Goal: Task Accomplishment & Management: Manage account settings

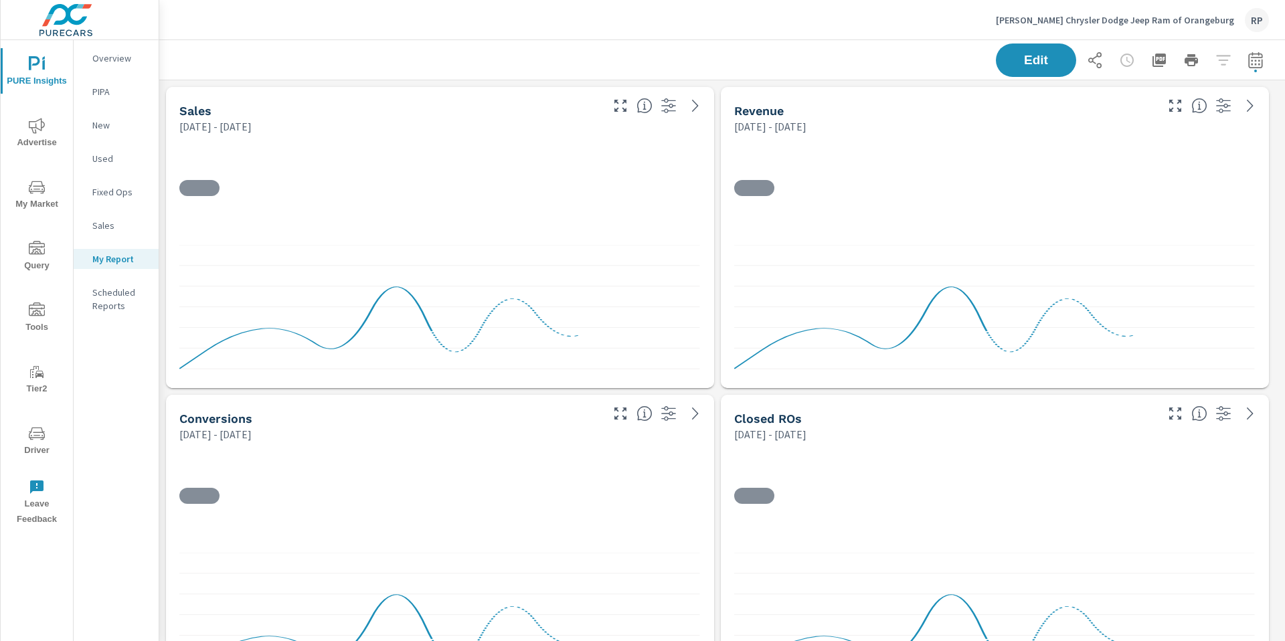
scroll to position [4490, 1136]
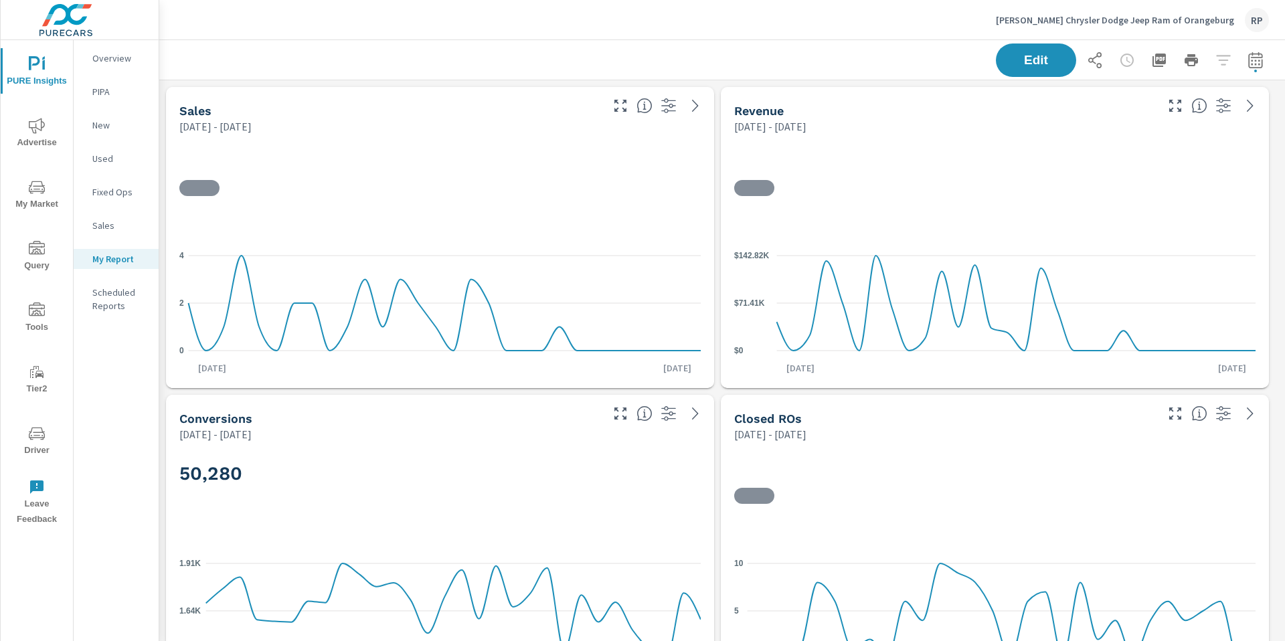
click at [33, 203] on span "My Market" at bounding box center [37, 195] width 64 height 33
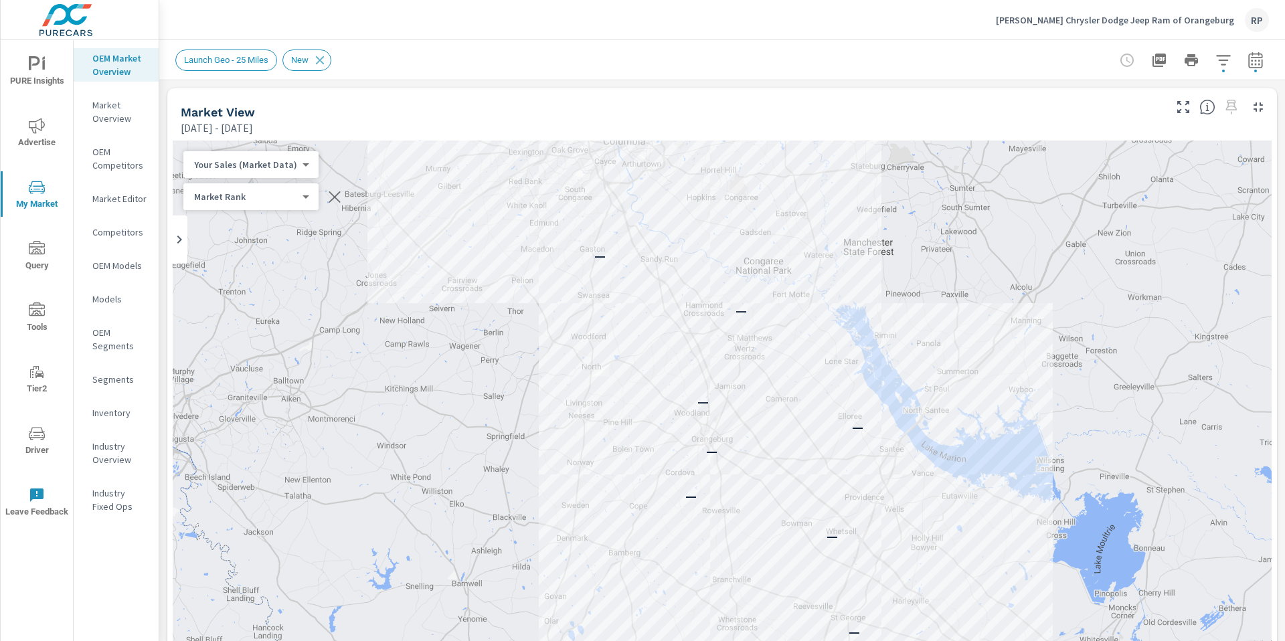
click at [115, 411] on p "Inventory" at bounding box center [120, 412] width 56 height 13
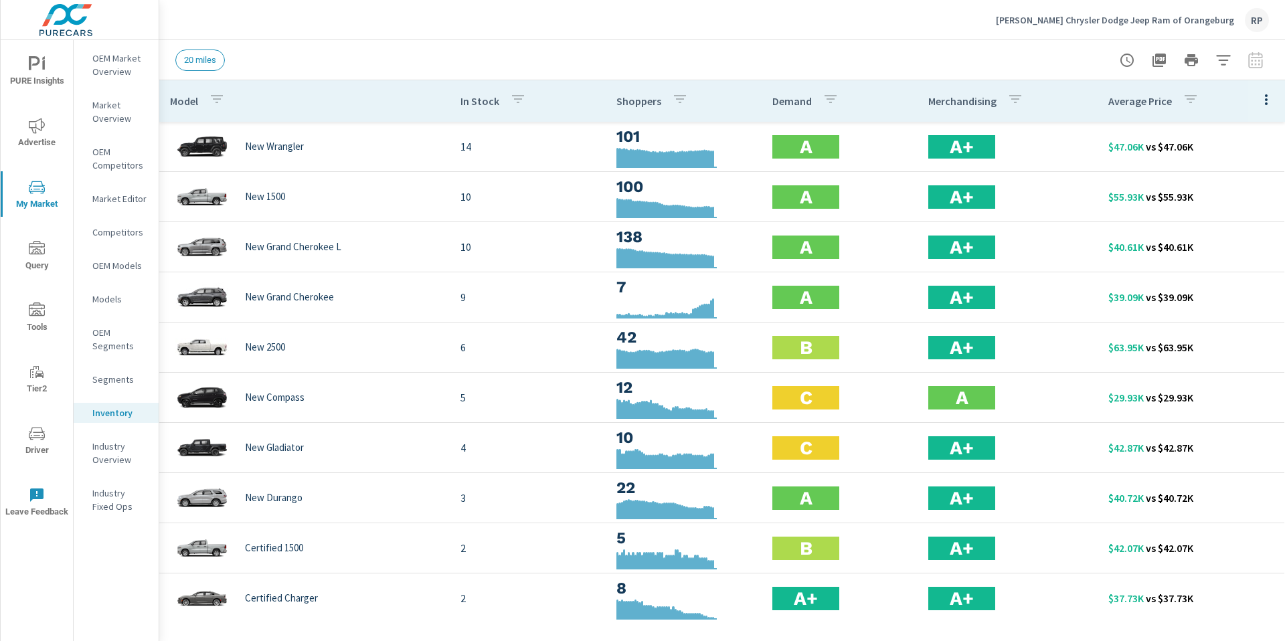
click at [1214, 65] on button "button" at bounding box center [1223, 60] width 27 height 27
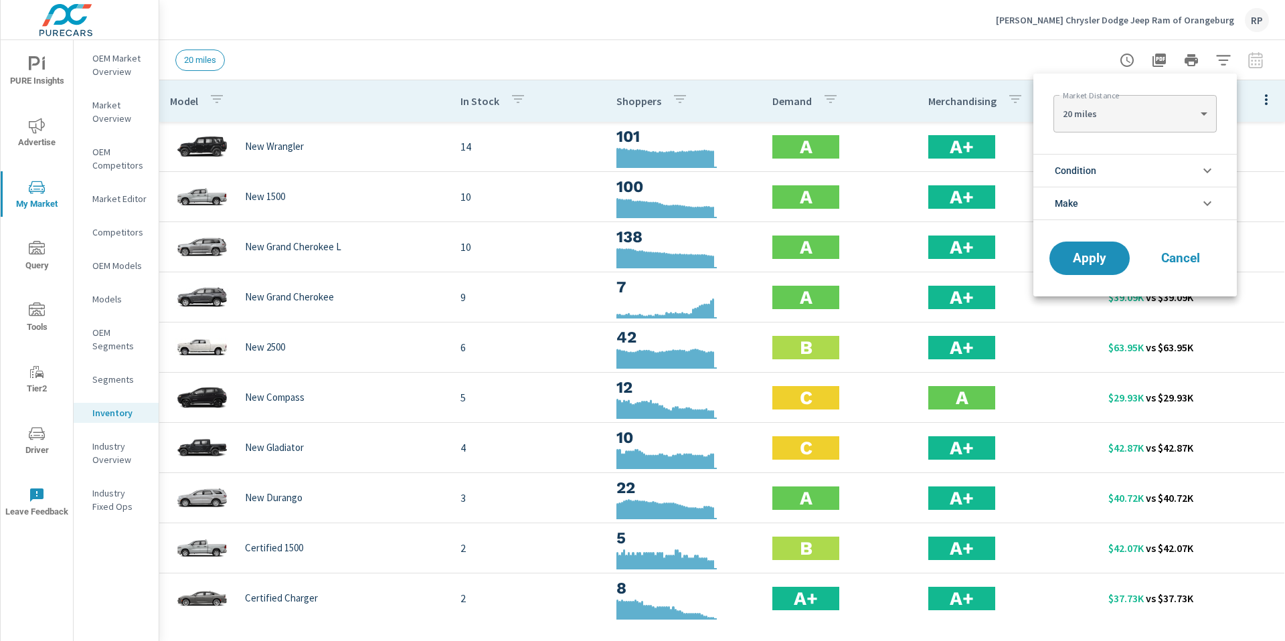
click at [1182, 114] on body "PURE Insights Advertise My Market Query Tools Tier2 Driver Leave Feedback OEM M…" at bounding box center [642, 328] width 1285 height 656
click at [1168, 157] on li "40 miles" at bounding box center [1134, 156] width 163 height 21
type Distance "40"
click at [1093, 258] on span "Apply" at bounding box center [1089, 258] width 55 height 13
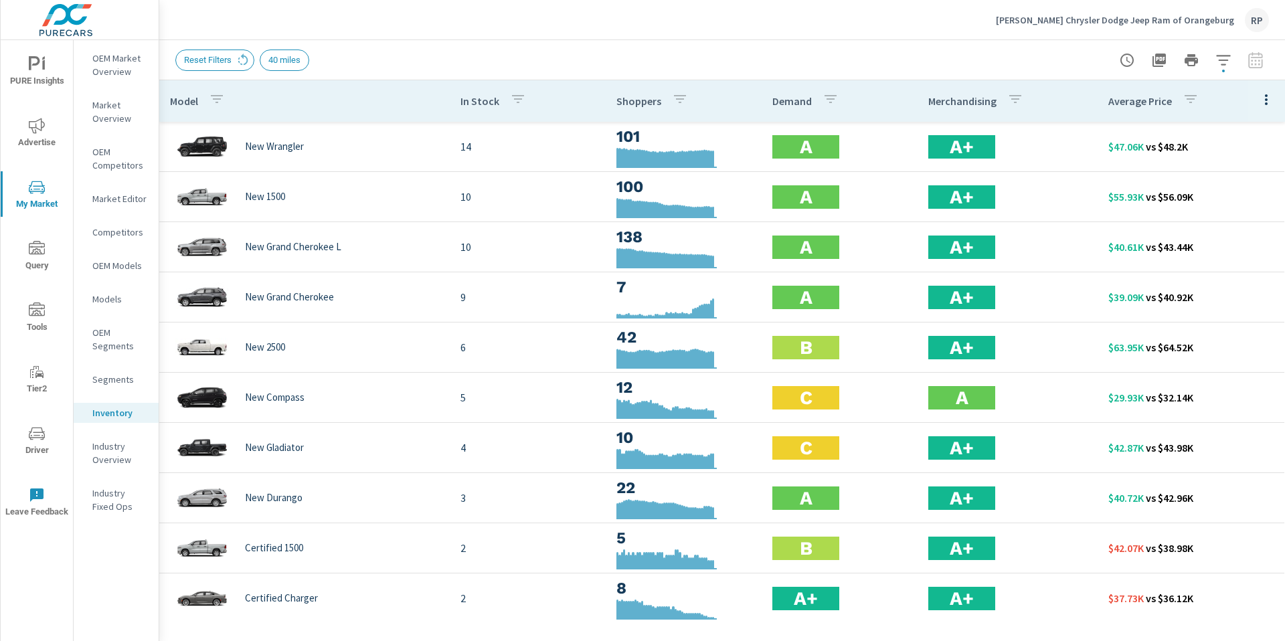
click at [1265, 96] on icon "button" at bounding box center [1266, 99] width 3 height 11
click at [967, 70] on div at bounding box center [642, 320] width 1285 height 641
click at [1255, 17] on div "RP" at bounding box center [1257, 20] width 24 height 24
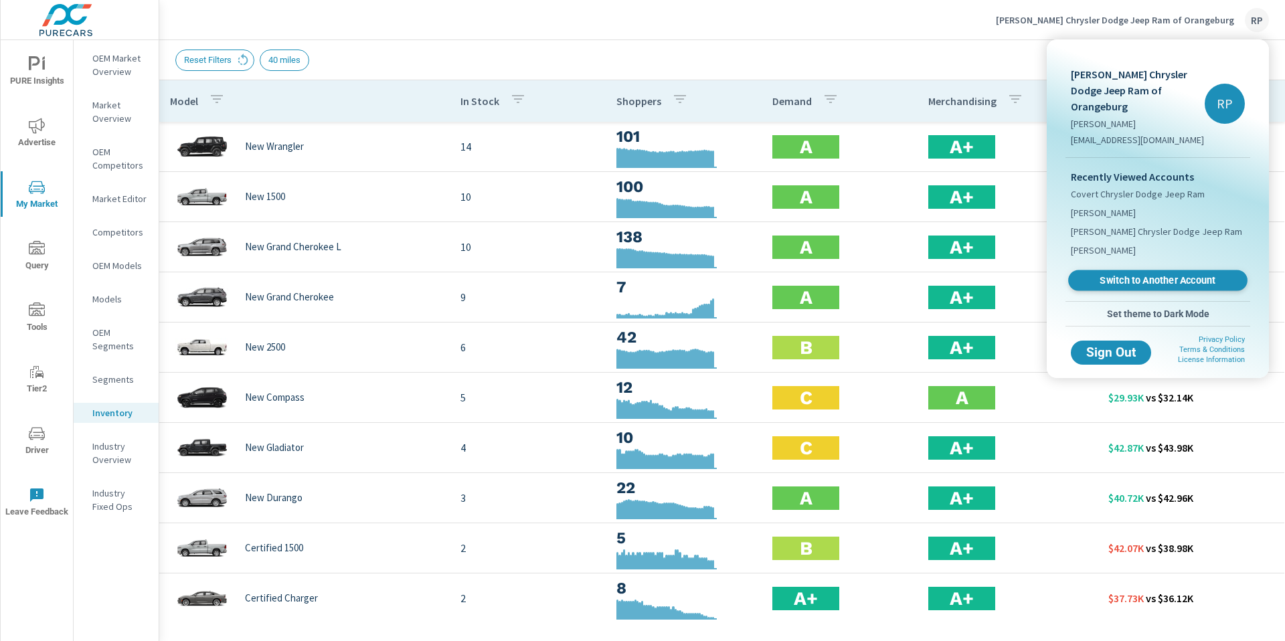
click at [1167, 273] on link "Switch to Another Account" at bounding box center [1157, 280] width 179 height 21
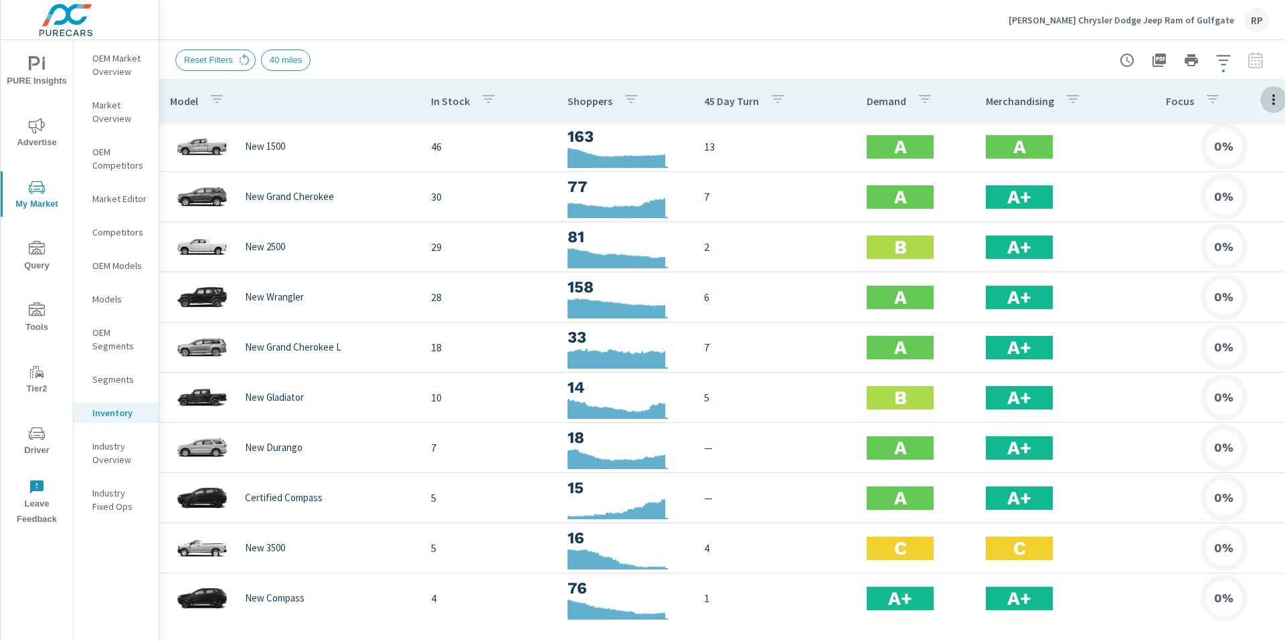
click at [1274, 97] on icon "button" at bounding box center [1273, 100] width 16 height 16
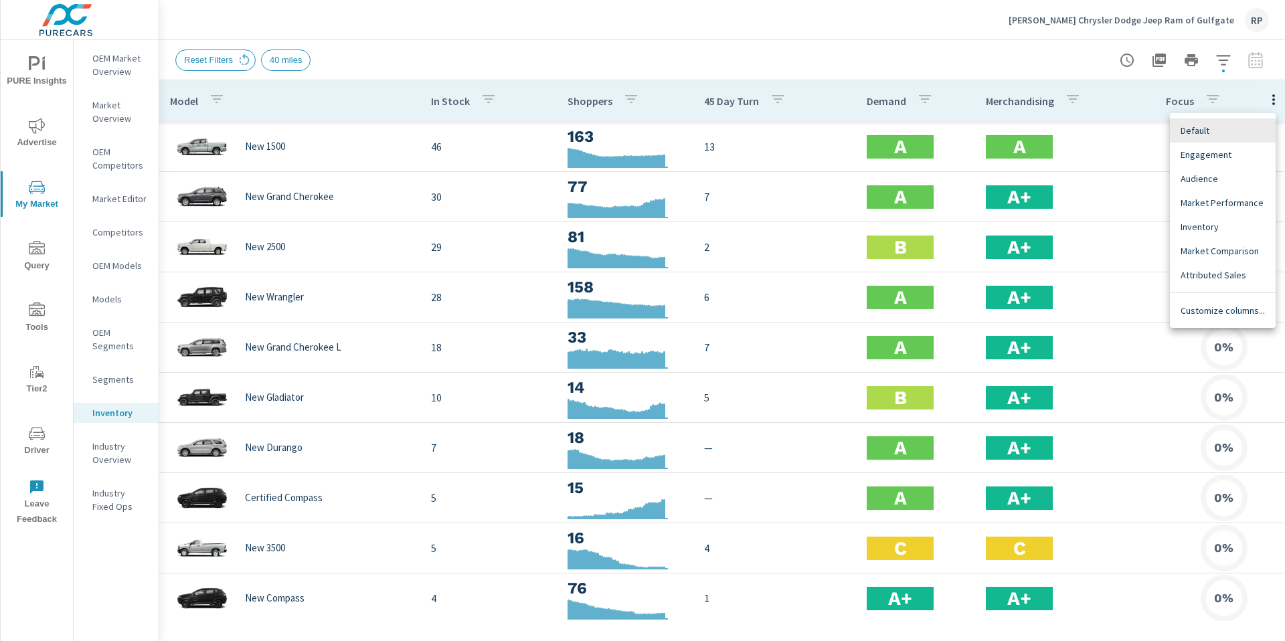
click at [1226, 312] on span "Customize columns..." at bounding box center [1222, 310] width 84 height 13
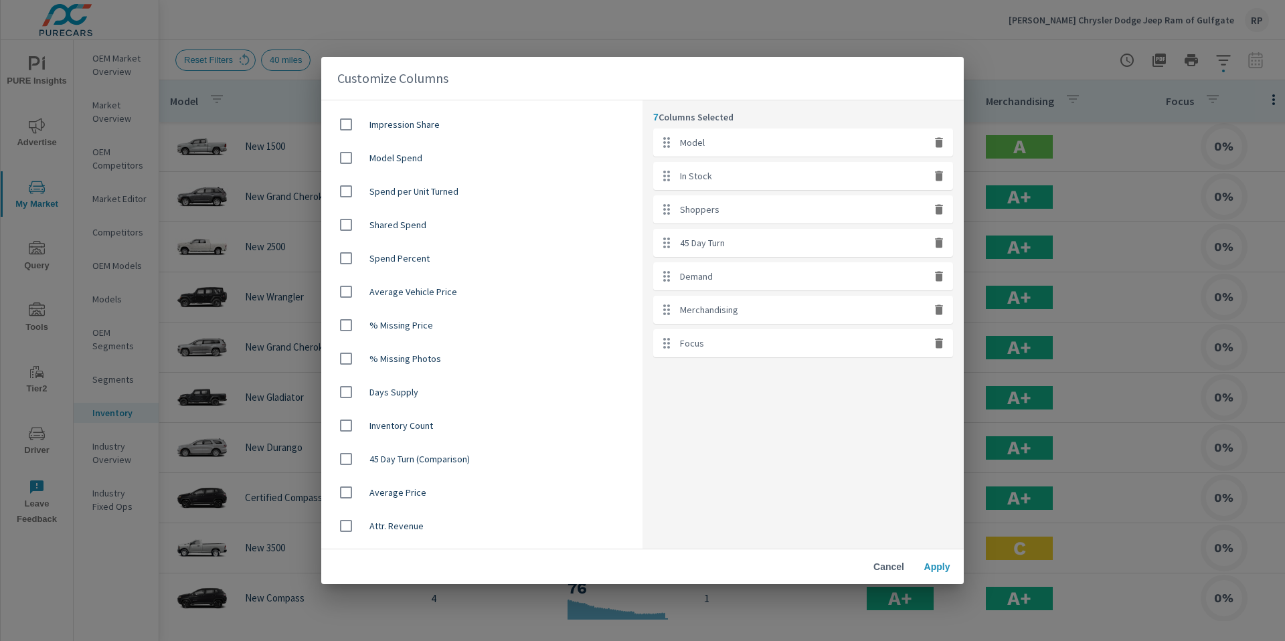
scroll to position [732, 0]
click at [359, 486] on input "checkbox" at bounding box center [346, 489] width 28 height 28
checkbox input "true"
click at [955, 570] on button "Apply" at bounding box center [936, 567] width 43 height 24
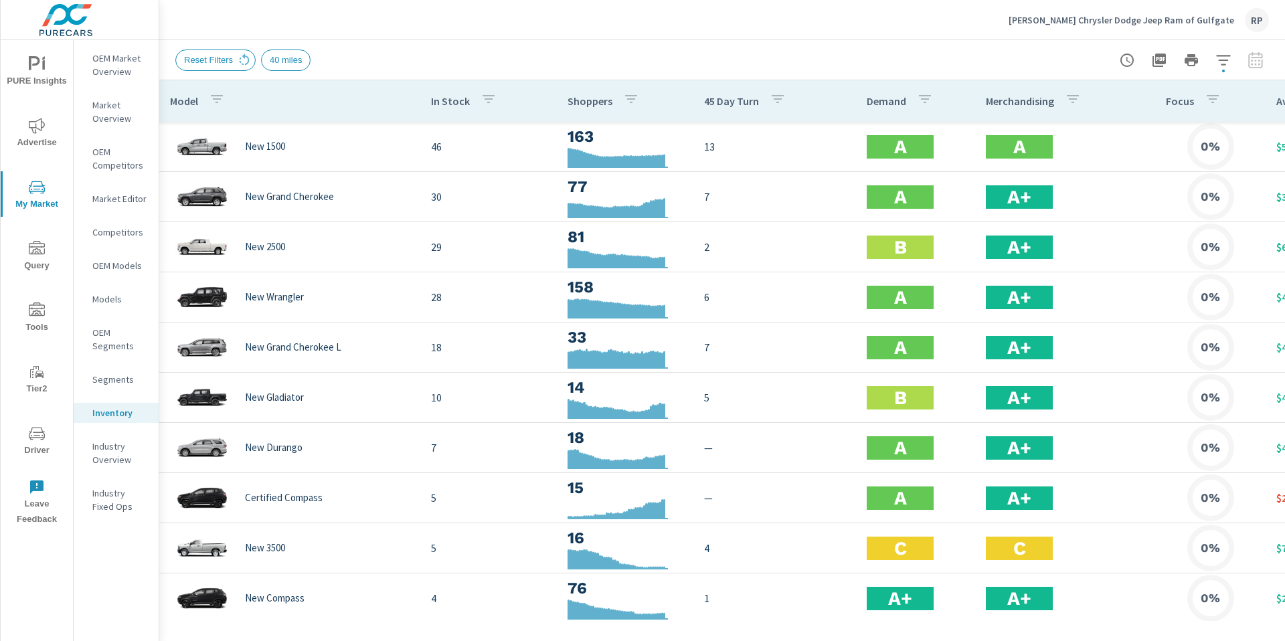
scroll to position [0, 177]
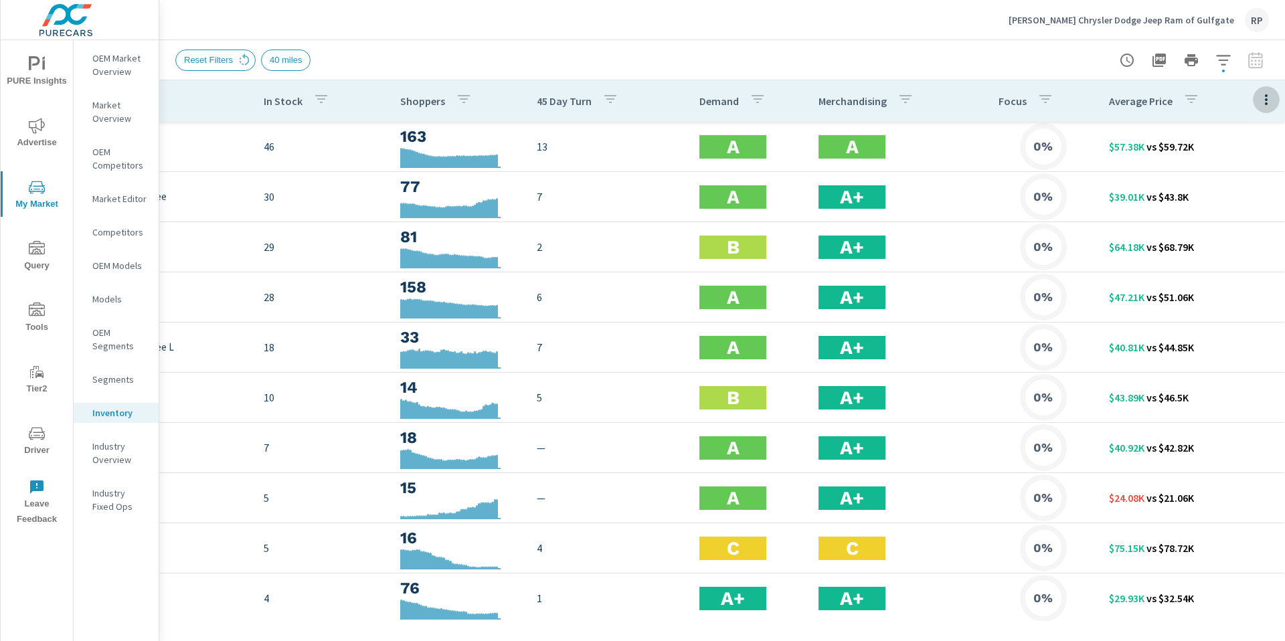
click at [1265, 99] on icon "button" at bounding box center [1266, 99] width 3 height 11
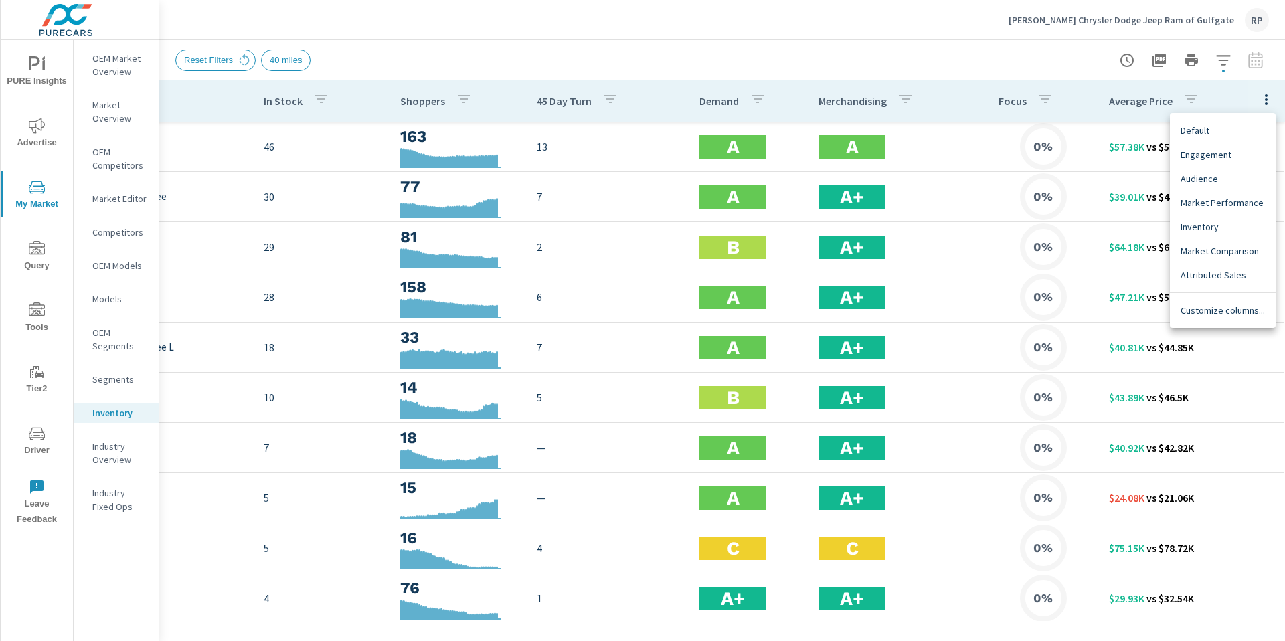
click at [1223, 320] on div "Customize columns..." at bounding box center [1223, 310] width 106 height 24
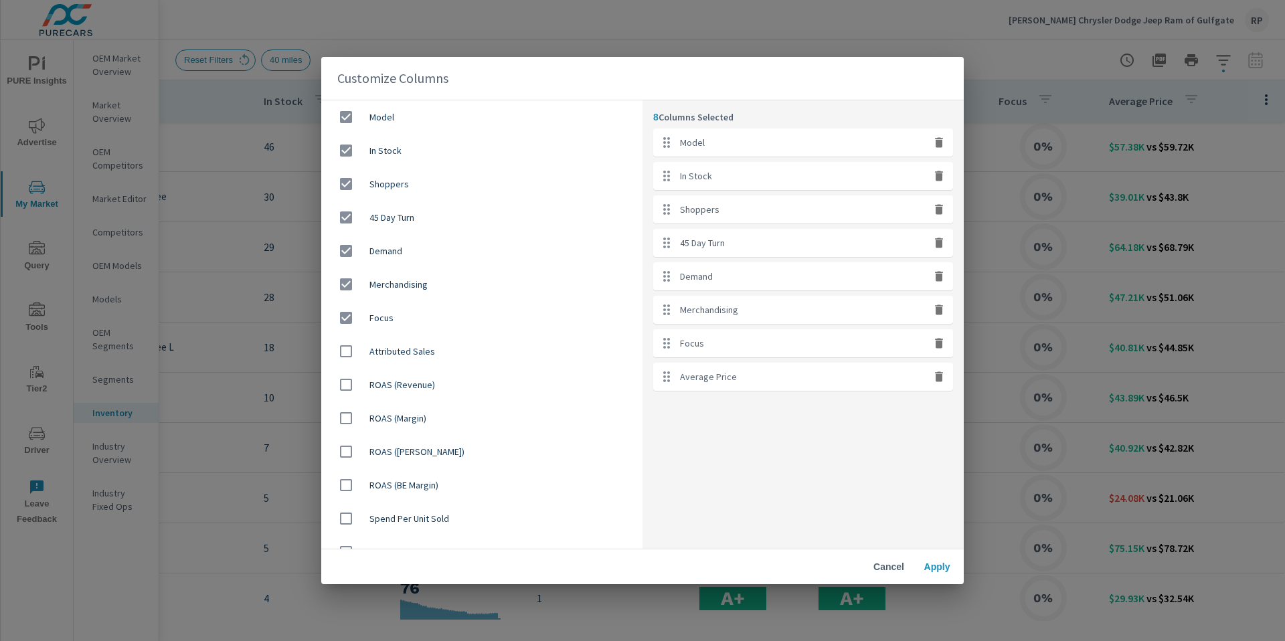
click at [942, 351] on div "Focus" at bounding box center [803, 343] width 300 height 28
click at [937, 343] on icon "button" at bounding box center [939, 343] width 8 height 10
checkbox input "false"
click at [934, 245] on icon "button" at bounding box center [938, 242] width 13 height 13
checkbox input "false"
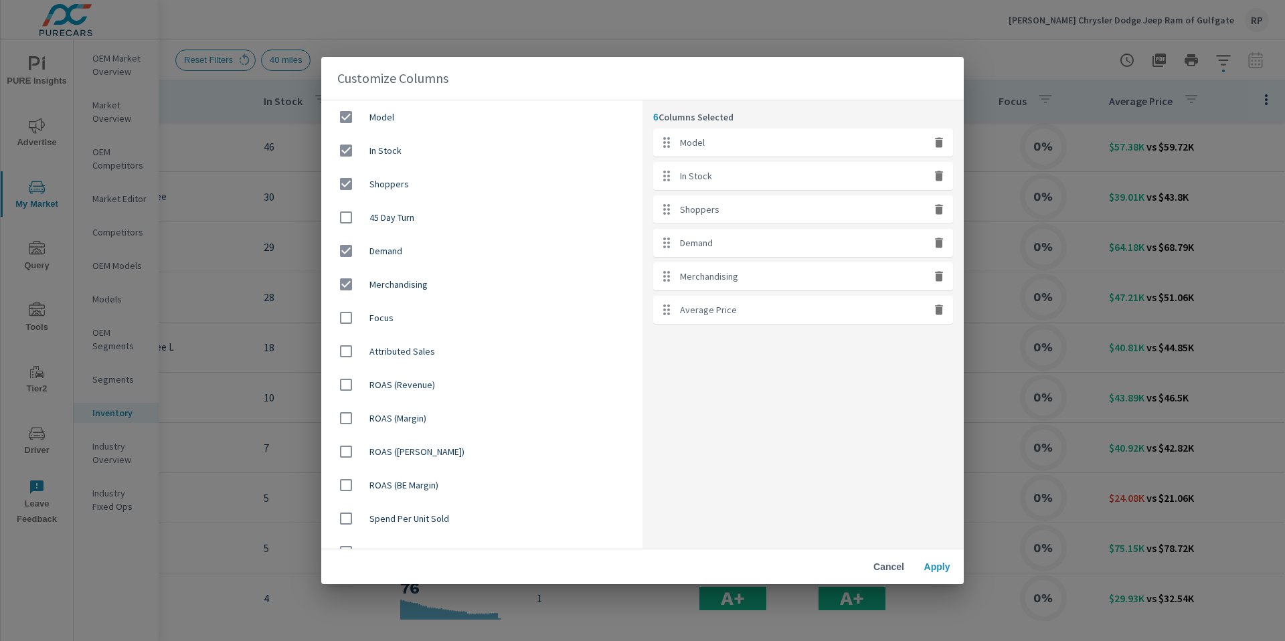
click at [940, 567] on span "Apply" at bounding box center [937, 567] width 32 height 12
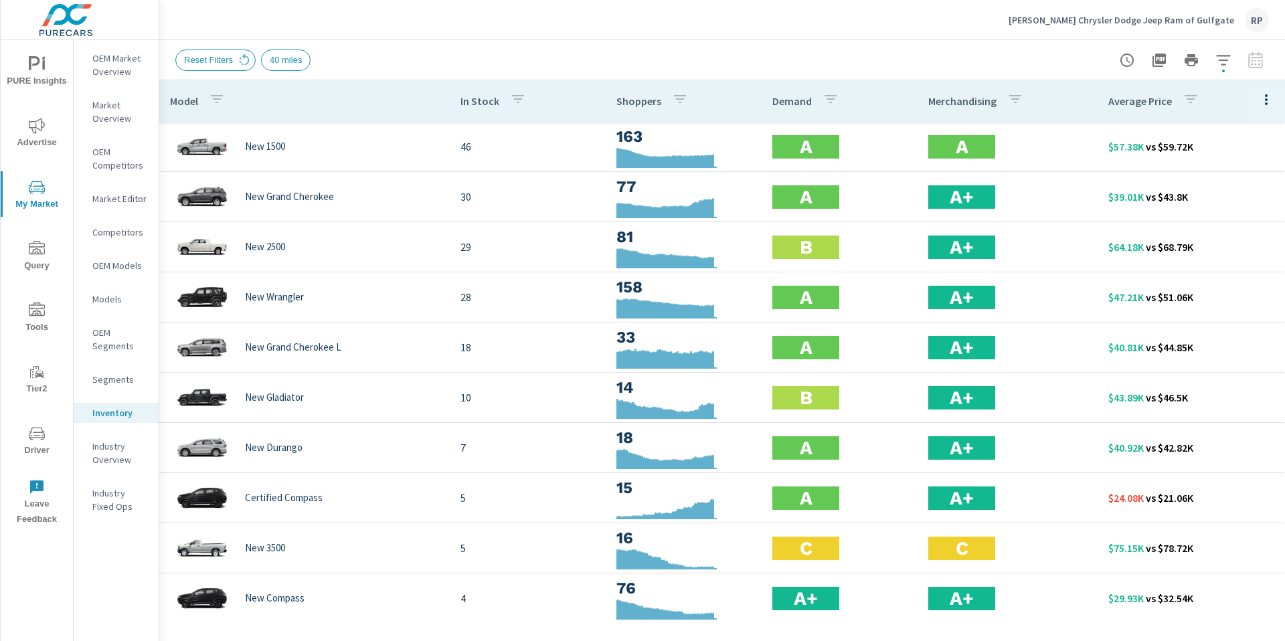
click at [1234, 66] on button "button" at bounding box center [1223, 60] width 27 height 27
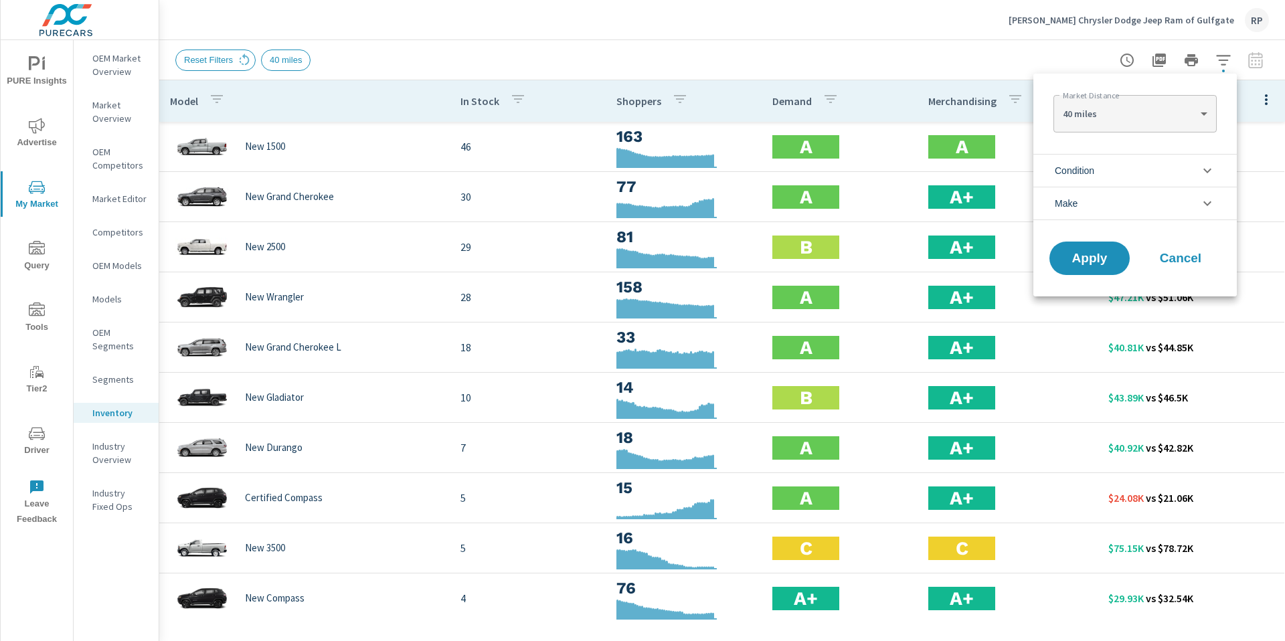
click at [1185, 119] on body "PURE Insights Advertise My Market Query Tools Tier2 Driver Leave Feedback OEM M…" at bounding box center [642, 328] width 1285 height 656
click at [1171, 73] on li "20 miles" at bounding box center [1134, 70] width 163 height 21
type Distance "20"
click at [1089, 256] on span "Apply" at bounding box center [1089, 258] width 55 height 13
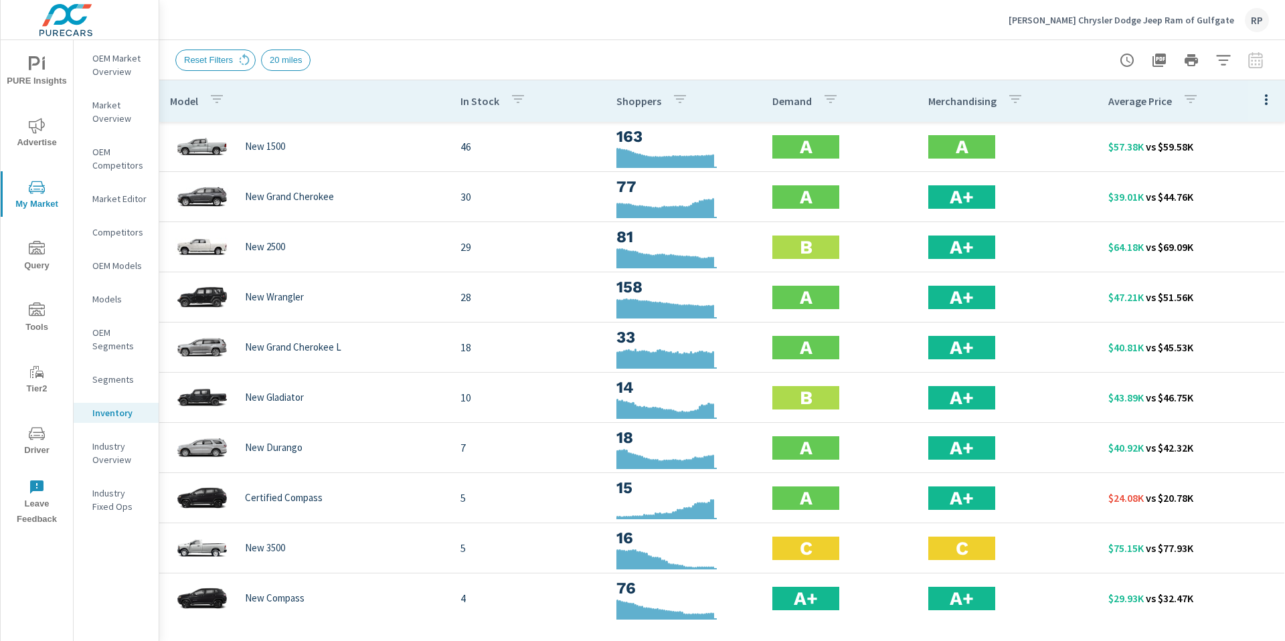
click at [1253, 24] on div "RP" at bounding box center [1257, 20] width 24 height 24
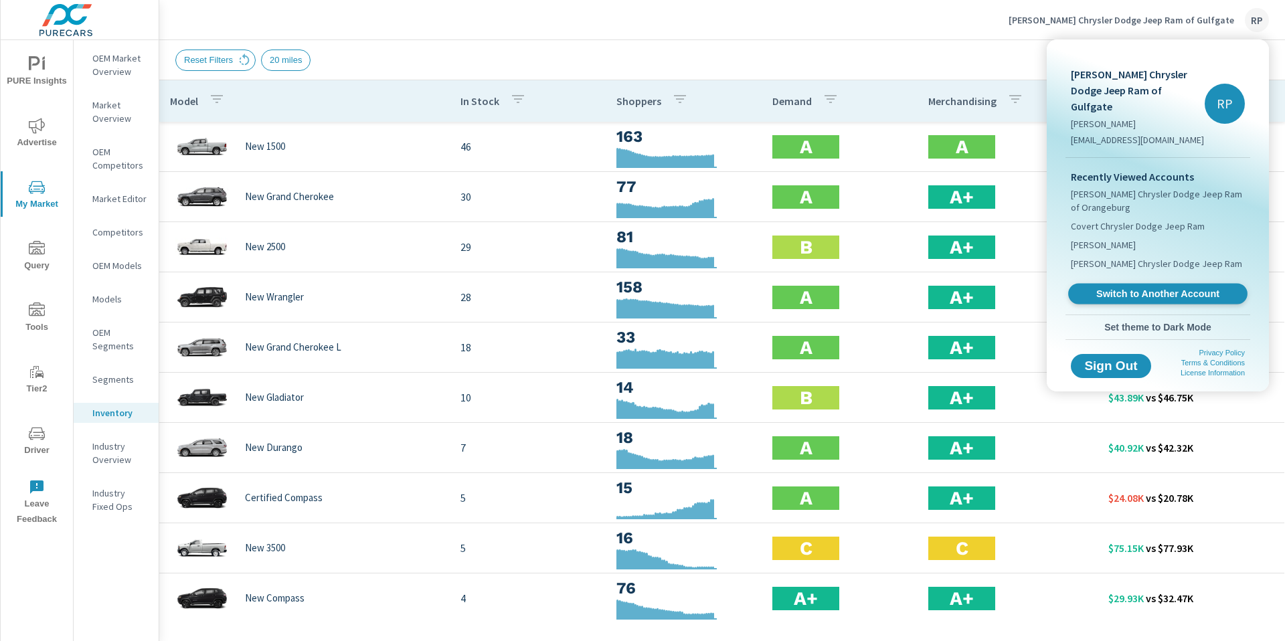
click at [1164, 284] on link "Switch to Another Account" at bounding box center [1157, 294] width 179 height 21
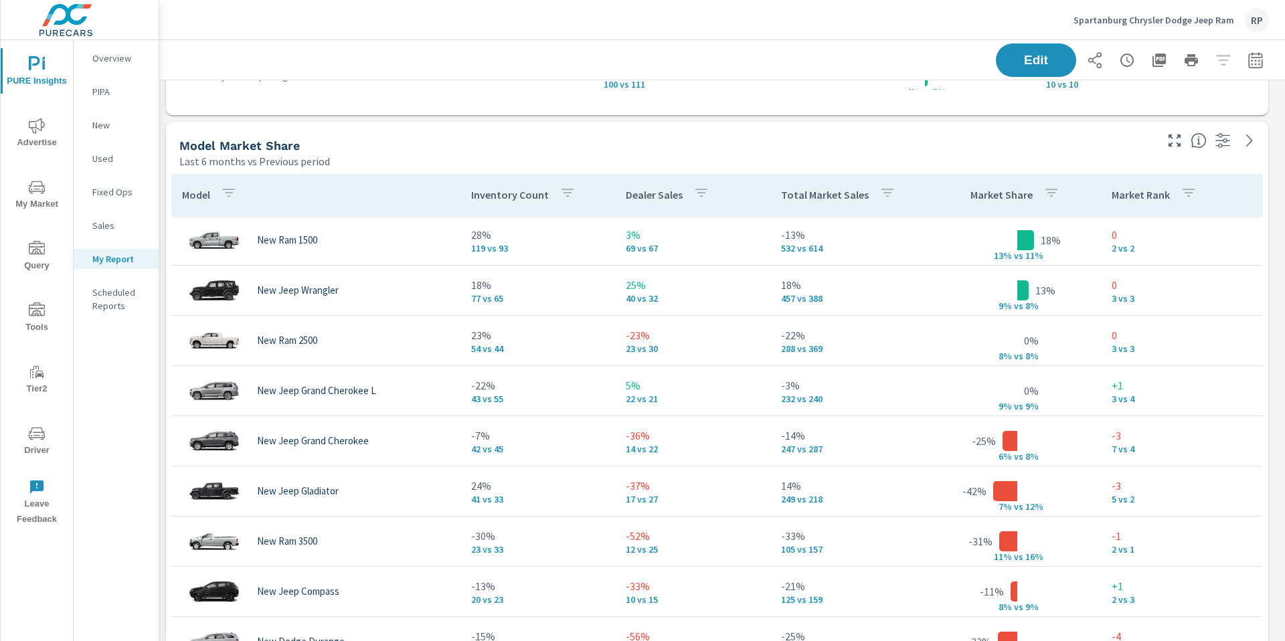
scroll to position [6029, 1136]
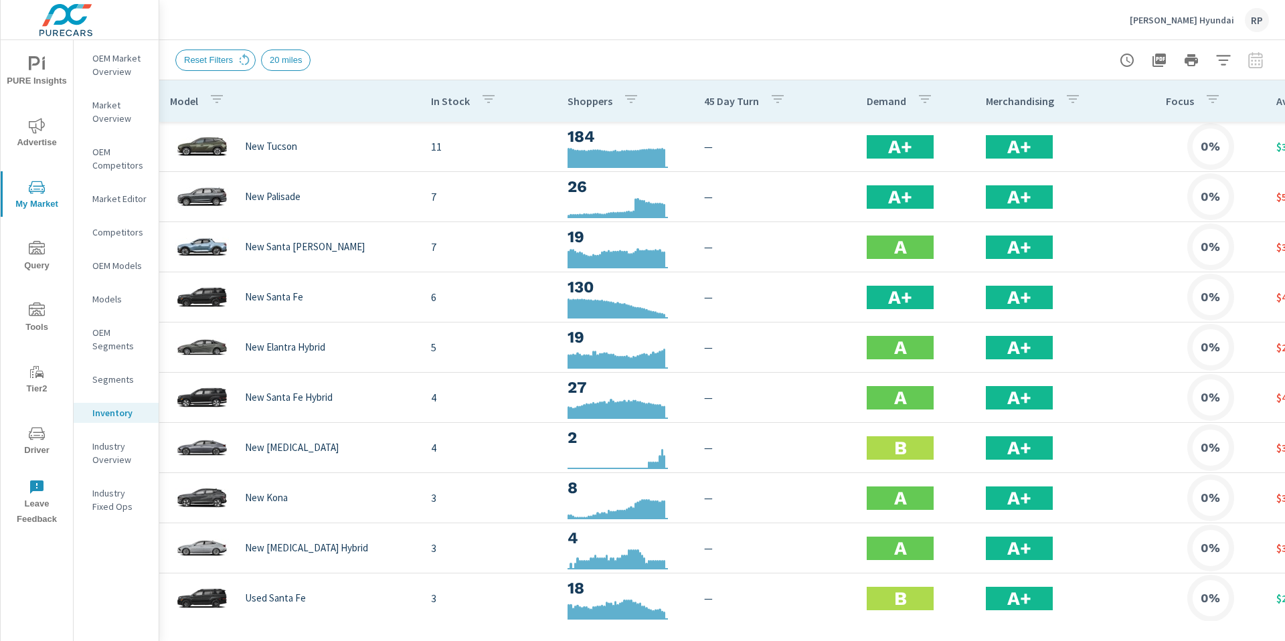
click at [37, 427] on icon "nav menu" at bounding box center [37, 433] width 16 height 13
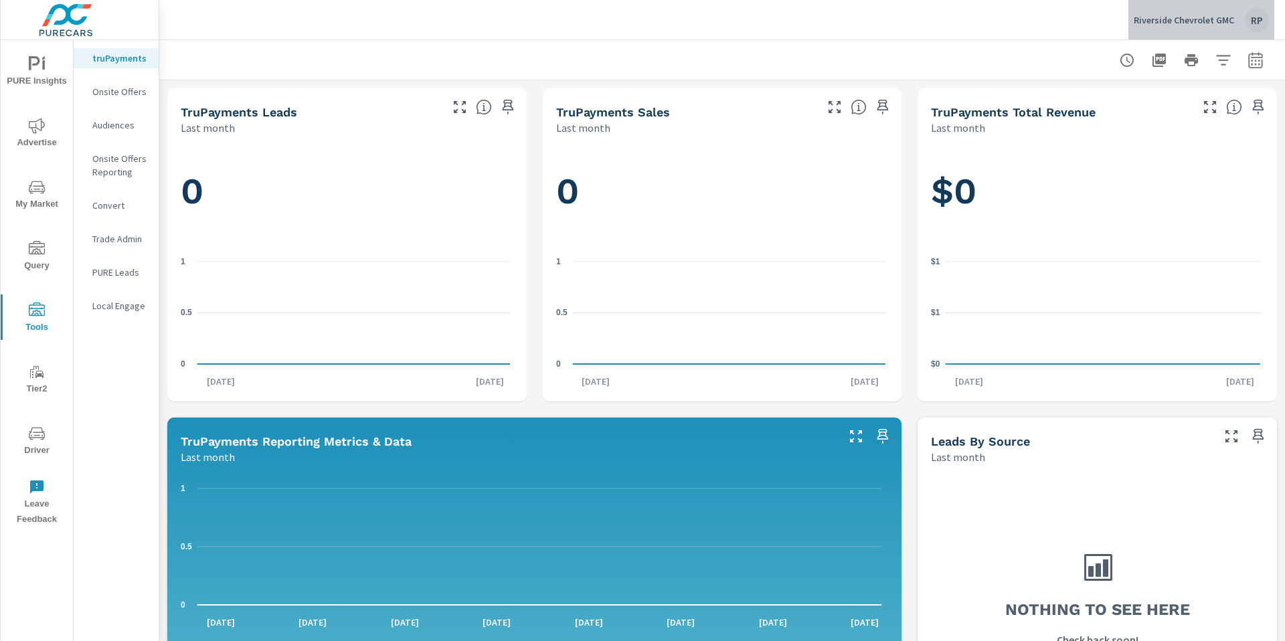
click at [1248, 27] on div "RP" at bounding box center [1257, 20] width 24 height 24
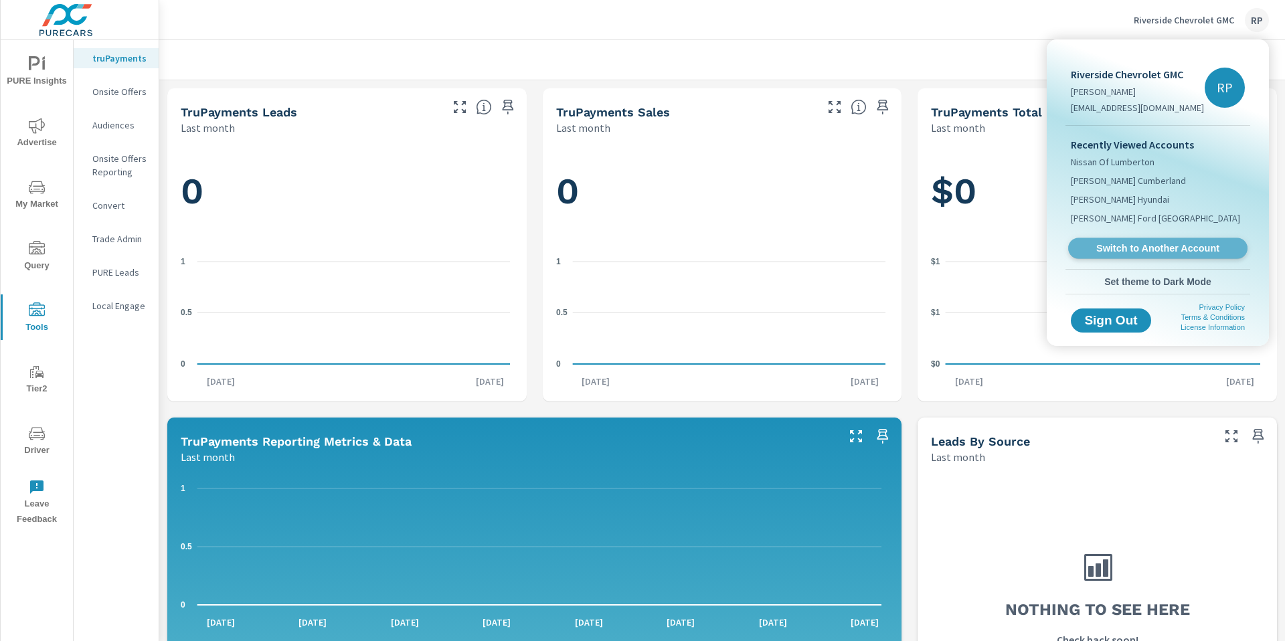
click at [1154, 252] on span "Switch to Another Account" at bounding box center [1157, 248] width 164 height 13
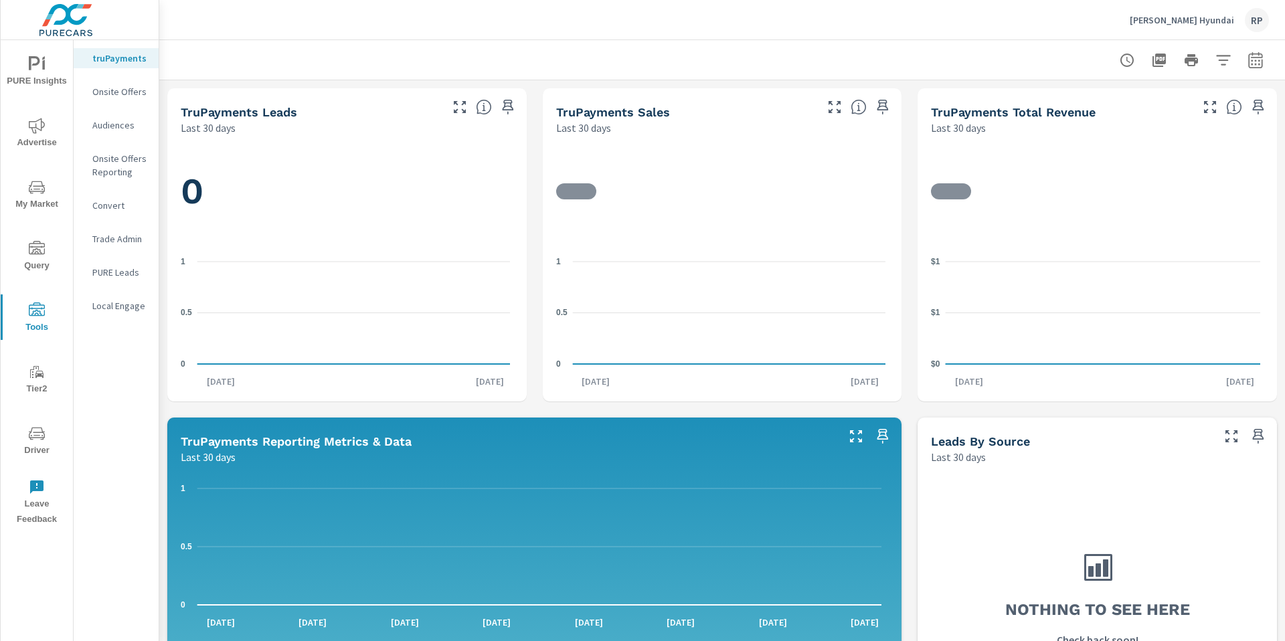
click at [38, 448] on span "Driver" at bounding box center [37, 442] width 64 height 33
